Goal: Book appointment/travel/reservation

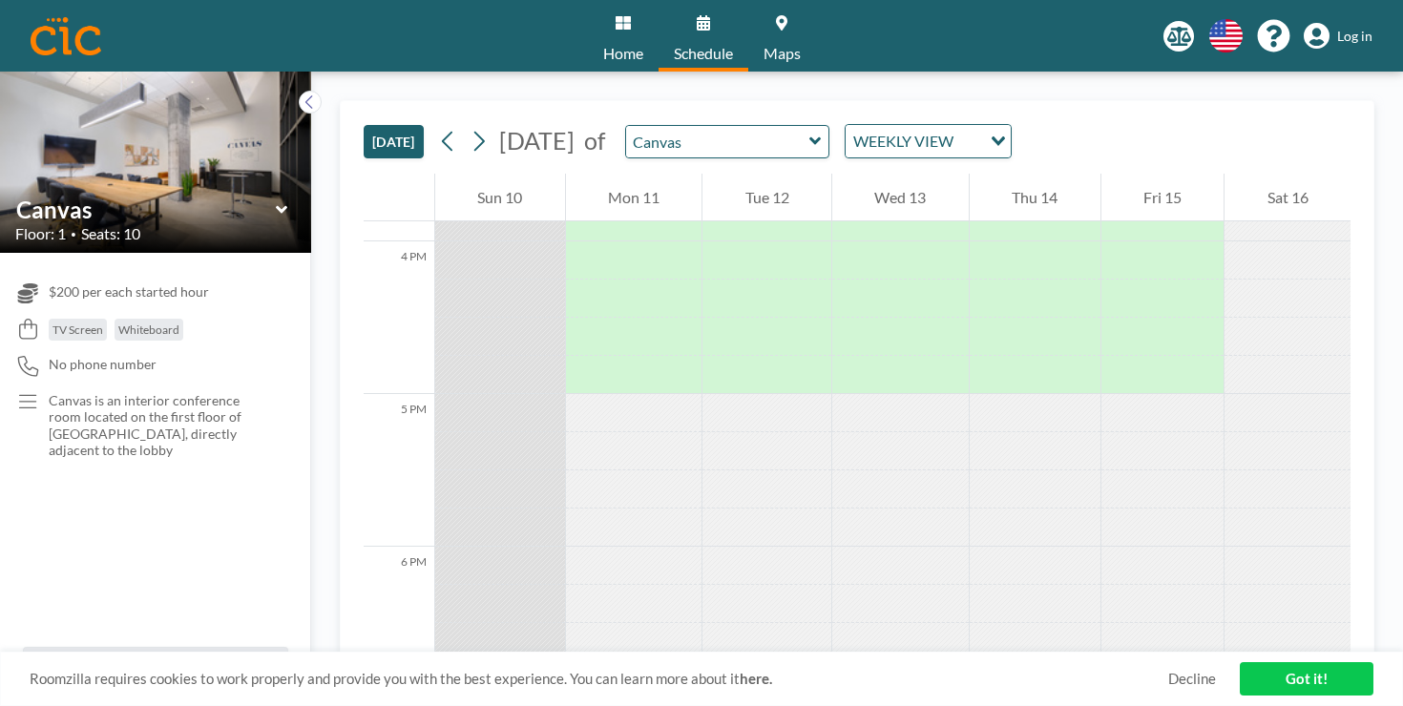
scroll to position [2419, 0]
click at [1284, 174] on div "Sat 16" at bounding box center [1288, 198] width 126 height 48
click at [364, 125] on button "[DATE]" at bounding box center [394, 141] width 60 height 33
click at [304, 93] on icon at bounding box center [310, 102] width 12 height 19
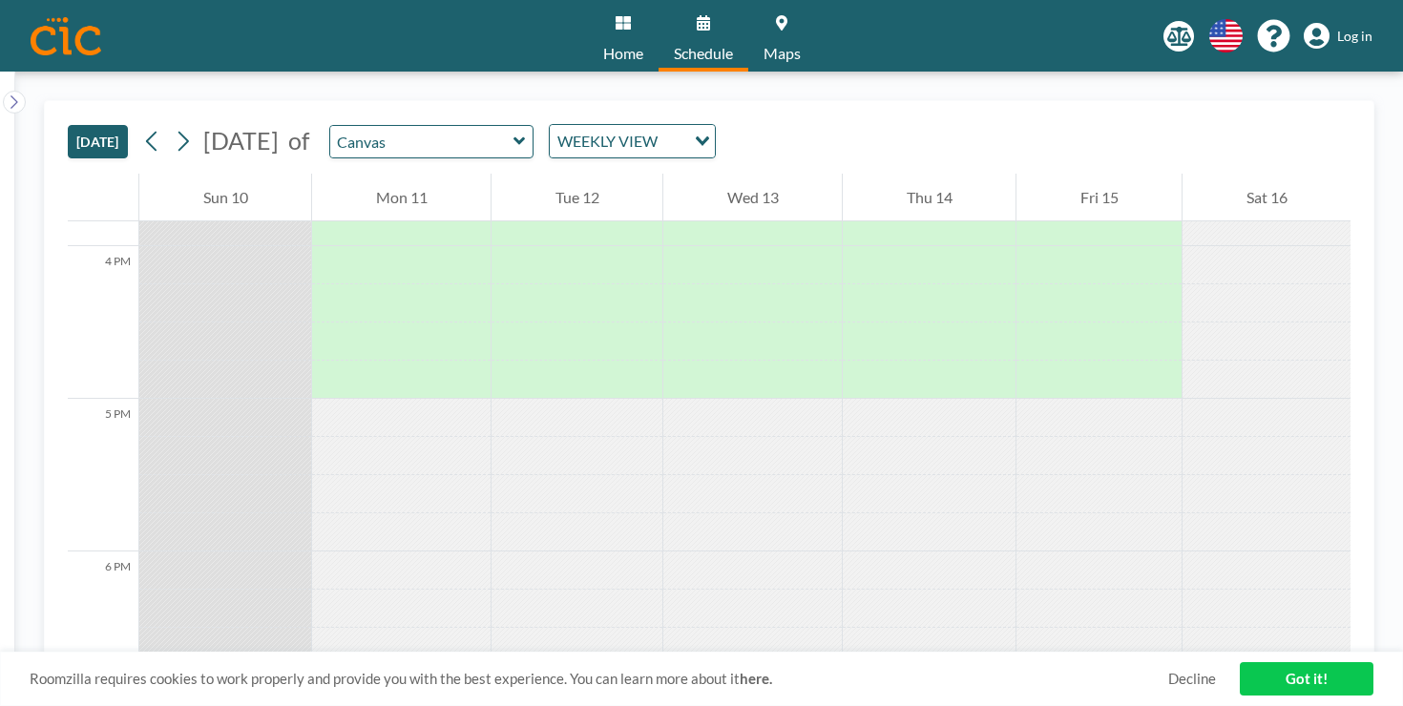
click at [8, 93] on icon at bounding box center [14, 102] width 12 height 19
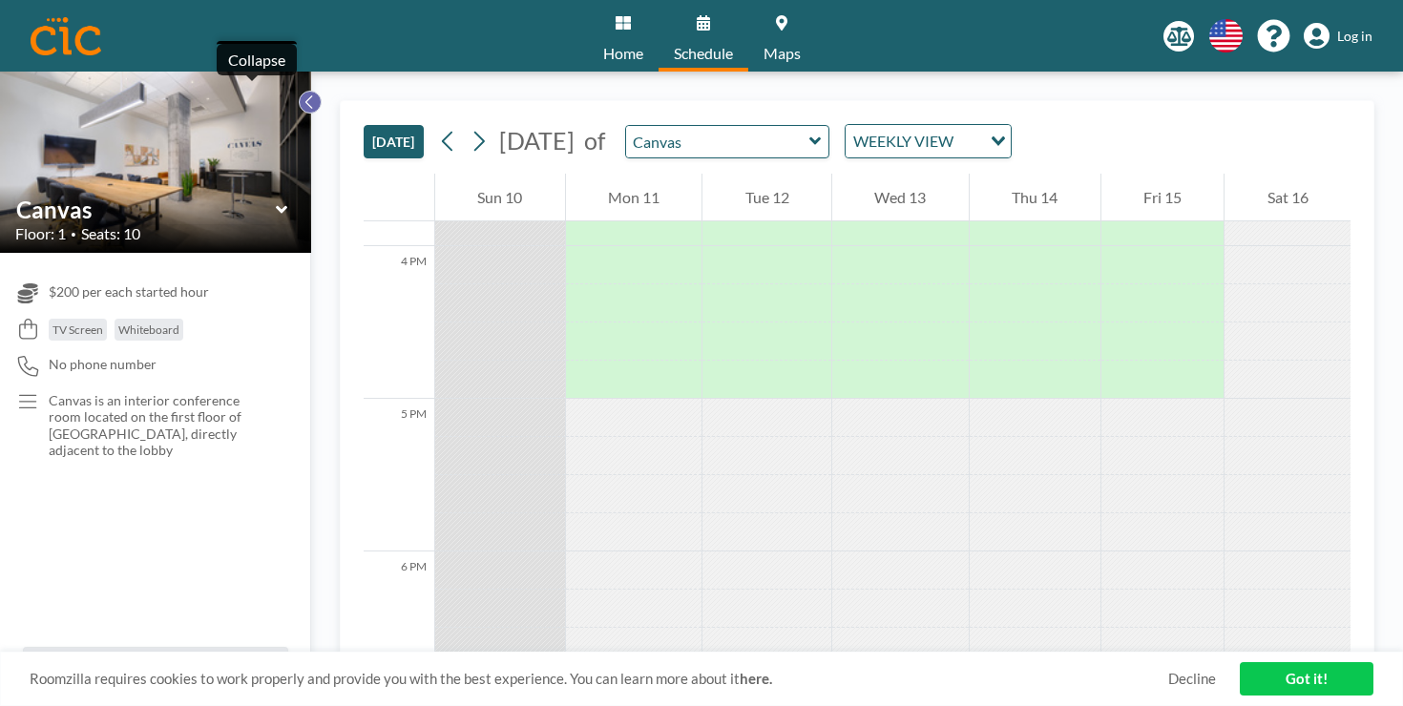
click at [304, 93] on icon at bounding box center [310, 102] width 12 height 19
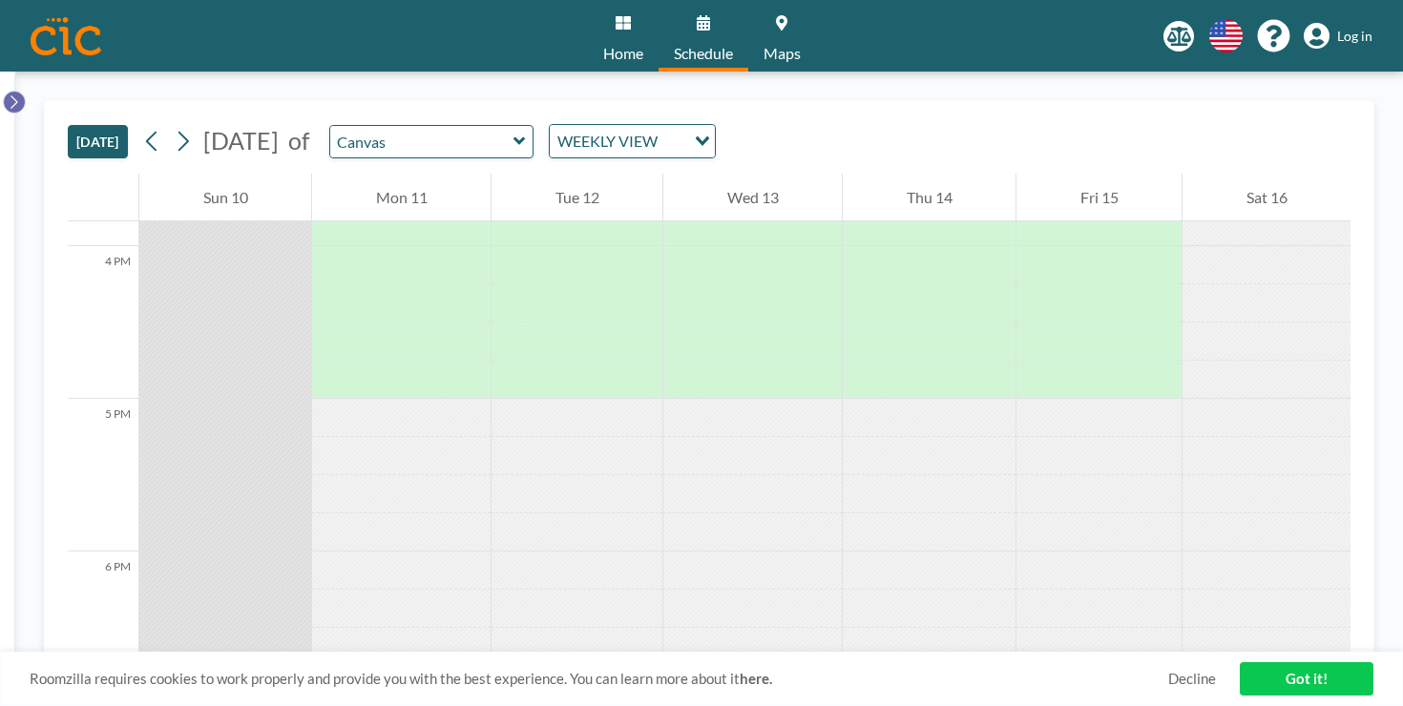
click at [13, 93] on icon at bounding box center [14, 102] width 12 height 19
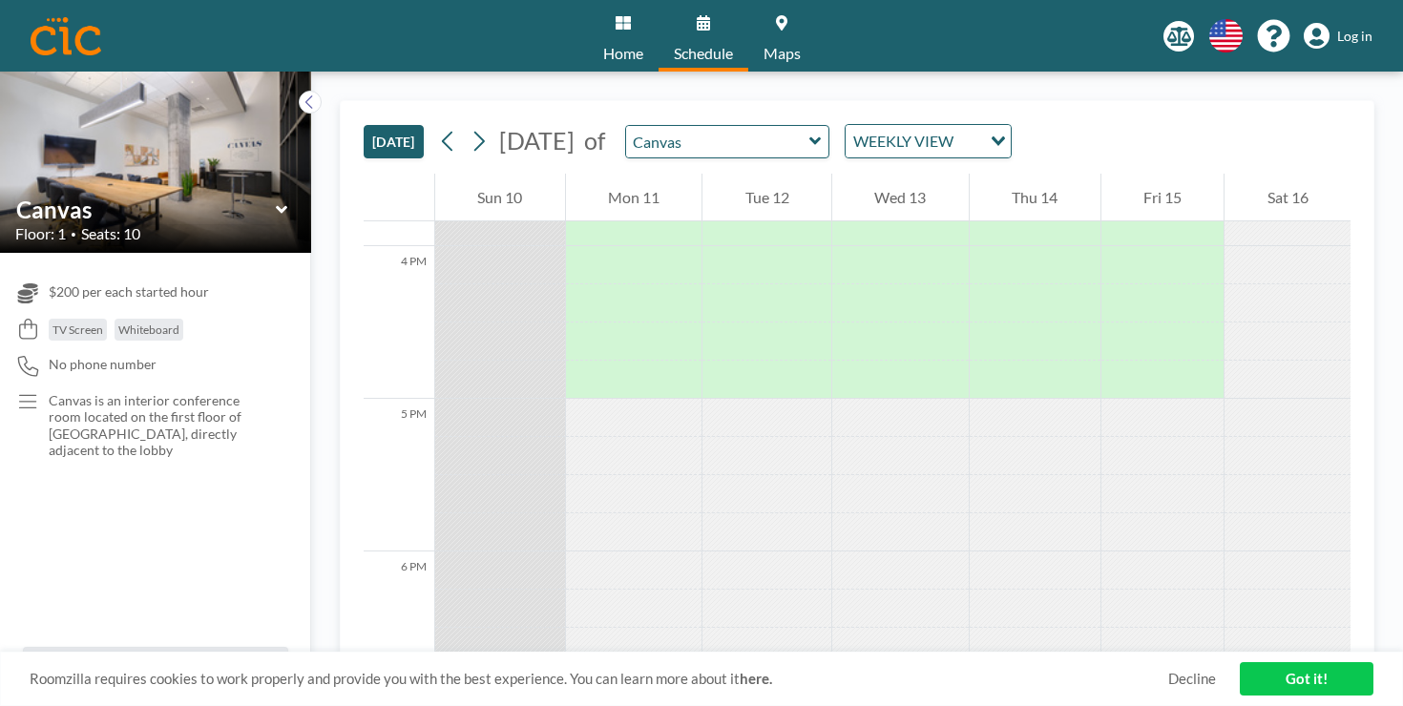
click at [641, 27] on link "Home" at bounding box center [623, 36] width 71 height 72
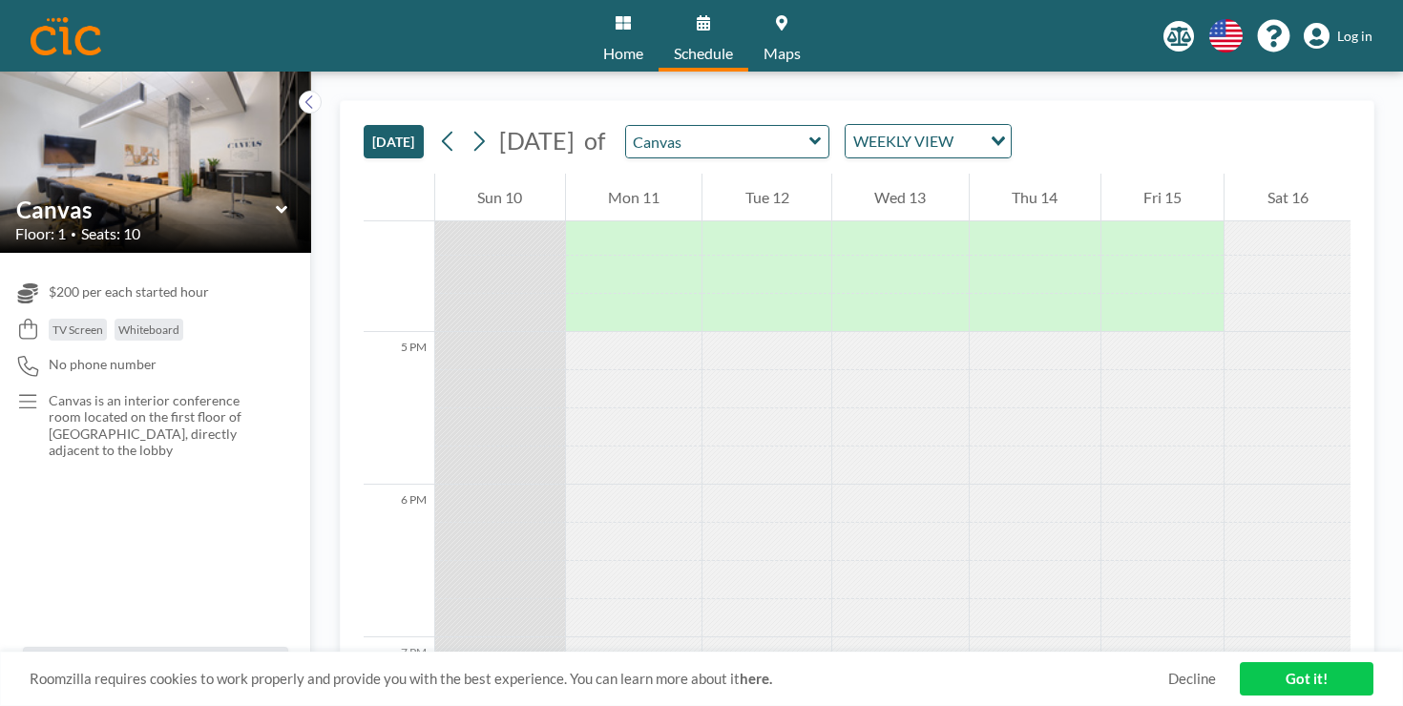
scroll to position [2497, 0]
click at [1277, 174] on div "Sat 16" at bounding box center [1288, 198] width 126 height 48
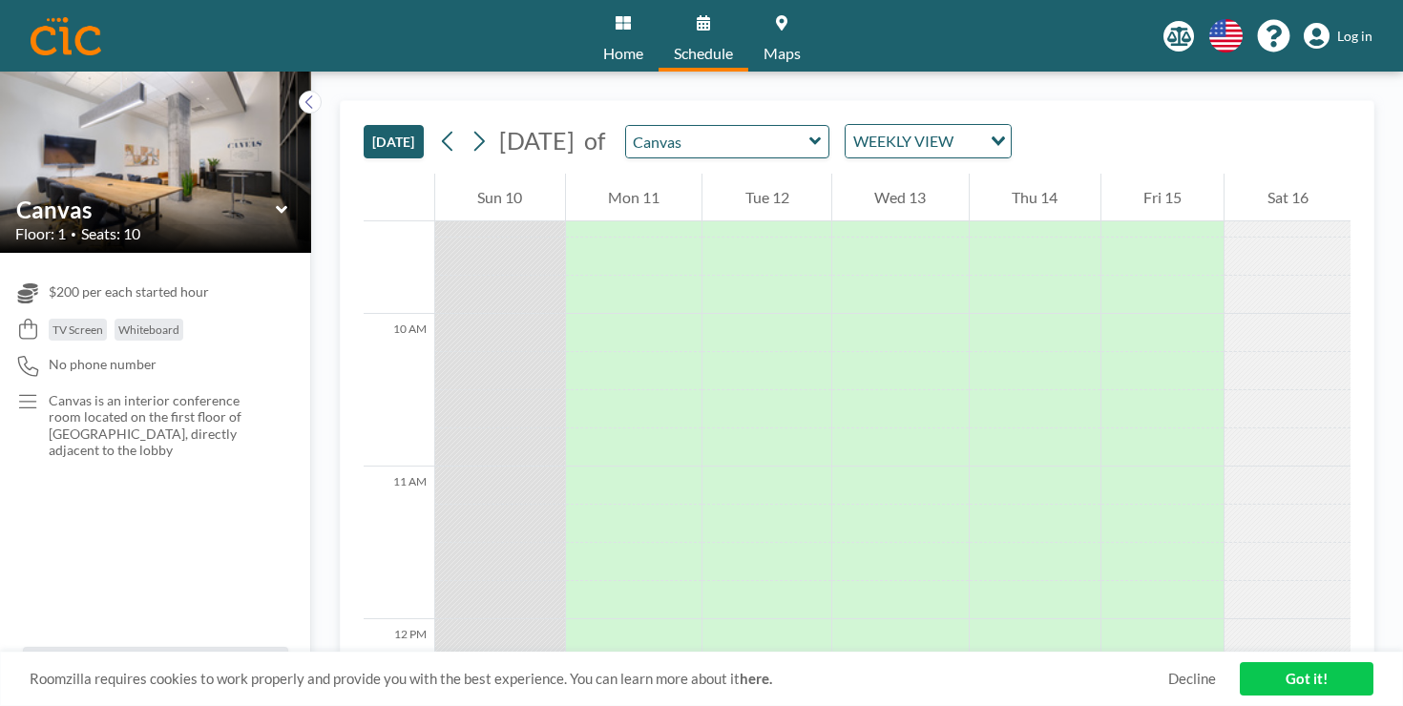
scroll to position [1434, 0]
click at [1306, 682] on link "Got it!" at bounding box center [1307, 679] width 134 height 33
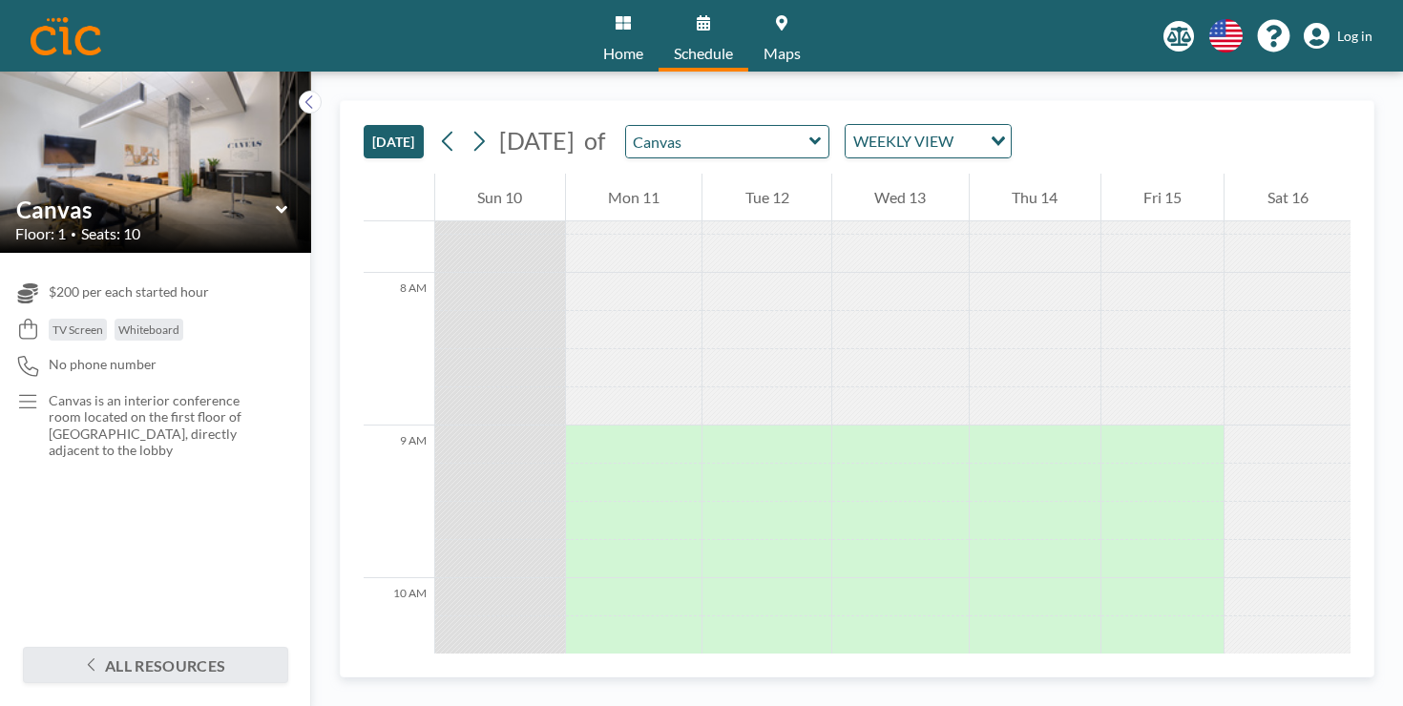
scroll to position [1159, 0]
